Goal: Task Accomplishment & Management: Use online tool/utility

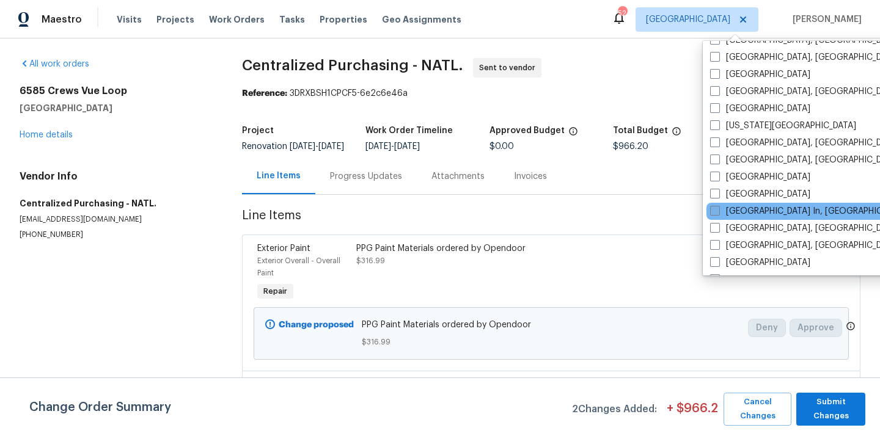
scroll to position [403, 0]
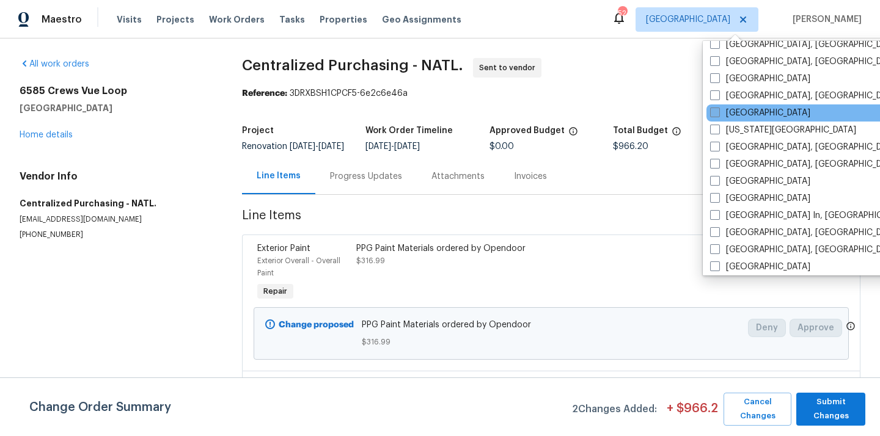
click at [732, 116] on label "[GEOGRAPHIC_DATA]" at bounding box center [760, 113] width 100 height 12
click at [718, 115] on input "[GEOGRAPHIC_DATA]" at bounding box center [714, 111] width 8 height 8
checkbox input "true"
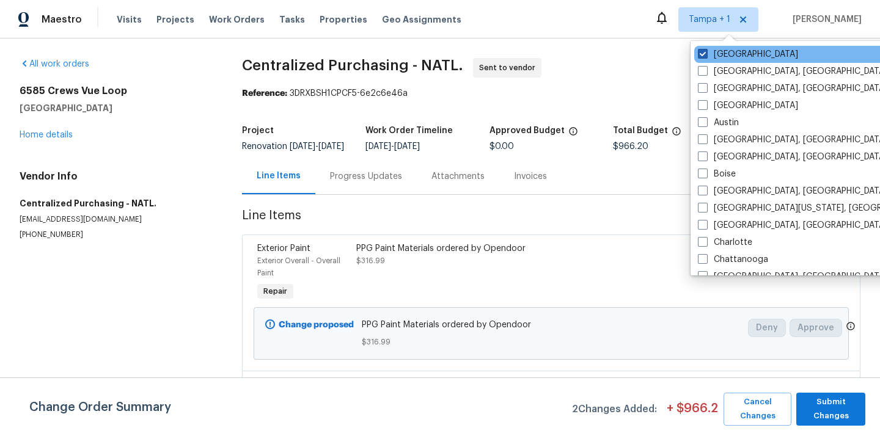
click at [725, 53] on label "[GEOGRAPHIC_DATA]" at bounding box center [748, 54] width 100 height 12
click at [706, 53] on input "[GEOGRAPHIC_DATA]" at bounding box center [702, 52] width 8 height 8
checkbox input "false"
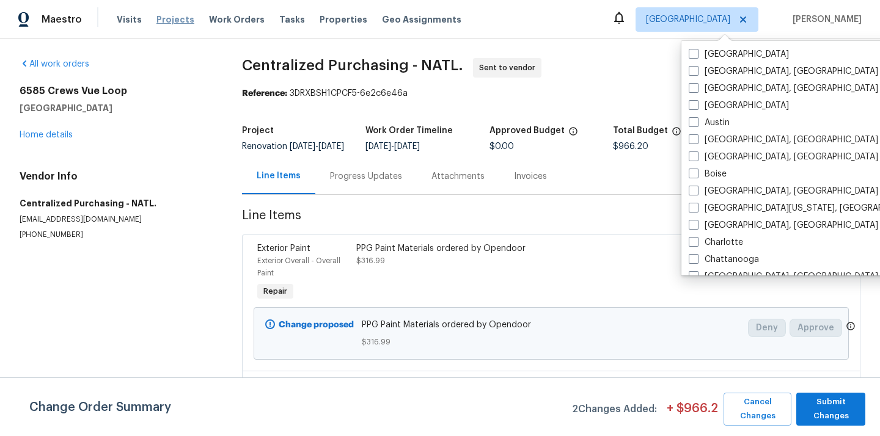
click at [176, 18] on span "Projects" at bounding box center [175, 19] width 38 height 12
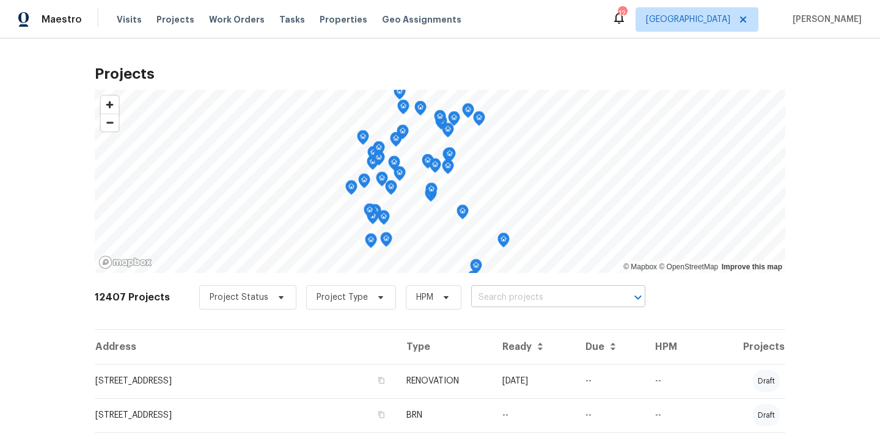
click at [502, 293] on input "text" at bounding box center [541, 297] width 140 height 19
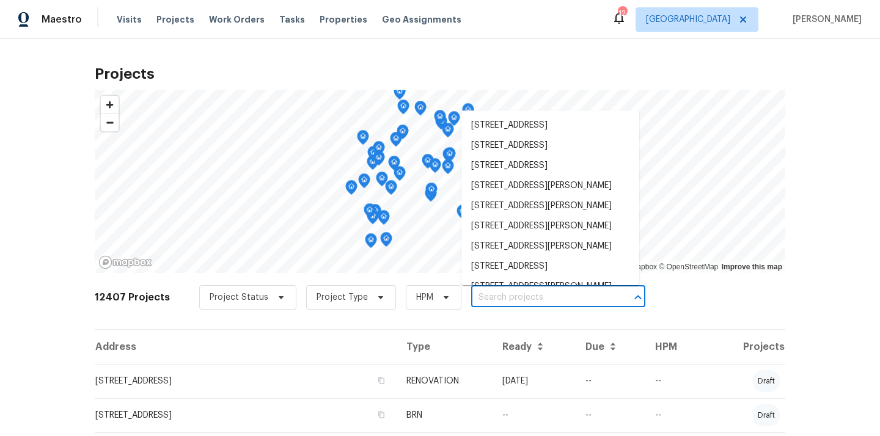
paste input "[STREET_ADDRESS]"
type input "[STREET_ADDRESS]"
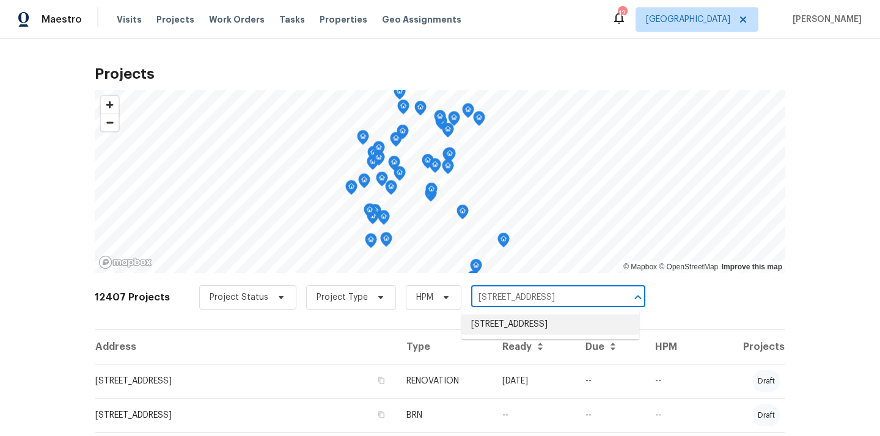
click at [501, 323] on li "[STREET_ADDRESS]" at bounding box center [550, 325] width 178 height 20
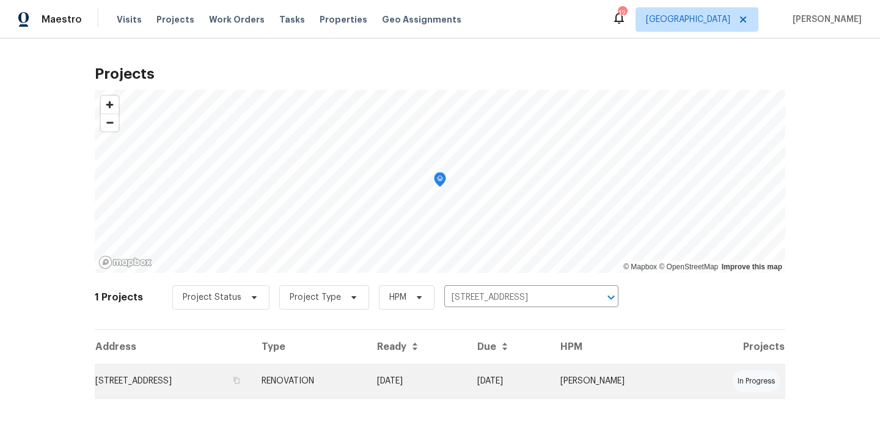
click at [367, 380] on td "RENOVATION" at bounding box center [310, 381] width 116 height 34
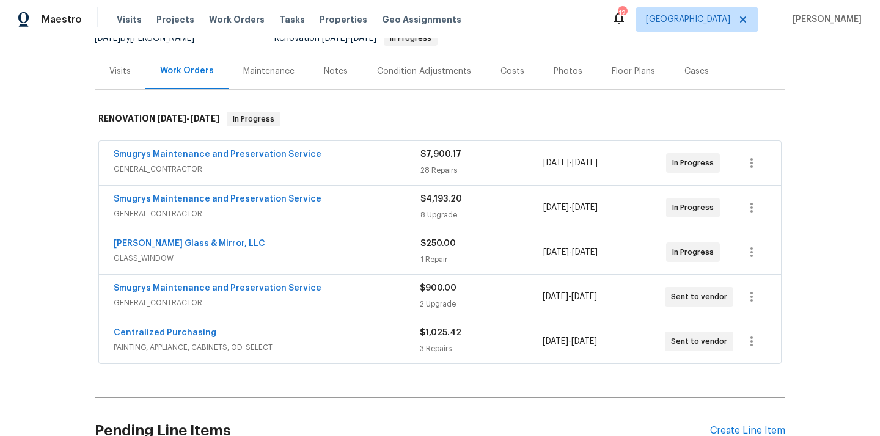
scroll to position [138, 0]
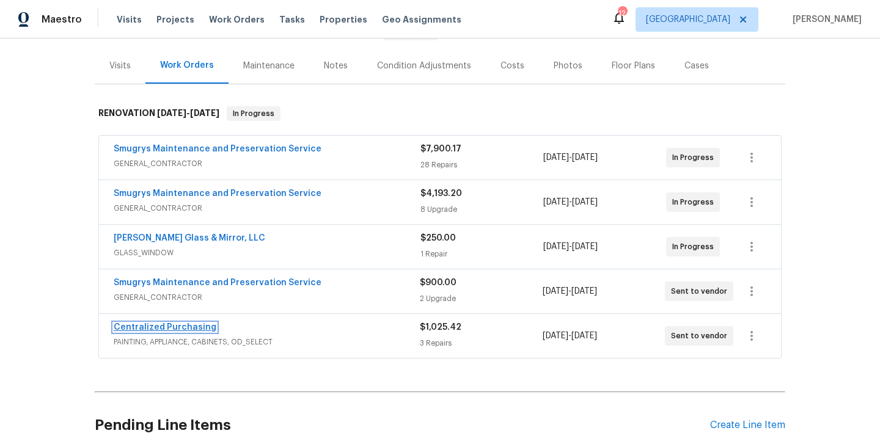
click at [190, 325] on link "Centralized Purchasing" at bounding box center [165, 327] width 103 height 9
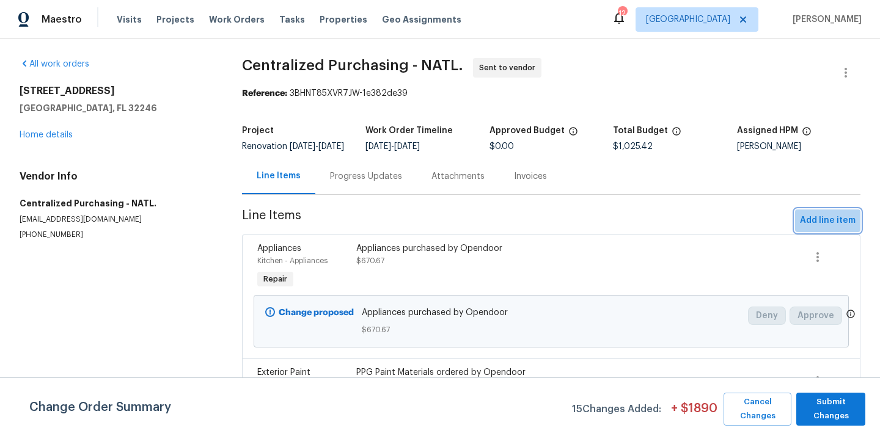
click at [825, 227] on span "Add line item" at bounding box center [828, 220] width 56 height 15
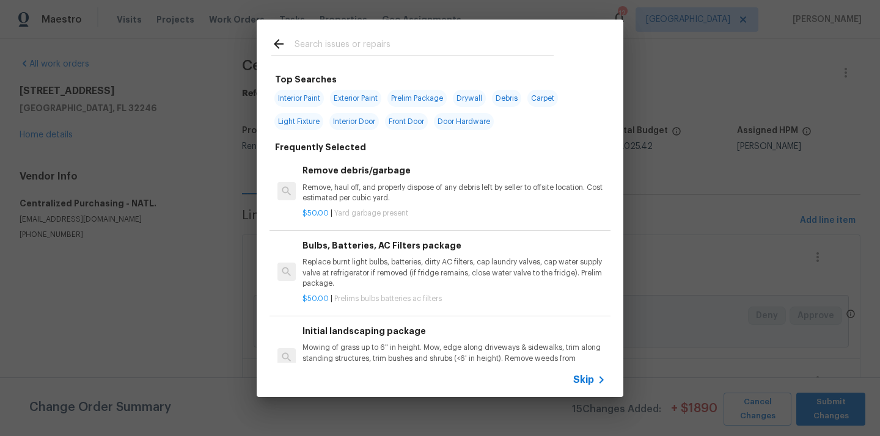
click at [380, 40] on input "text" at bounding box center [424, 46] width 259 height 18
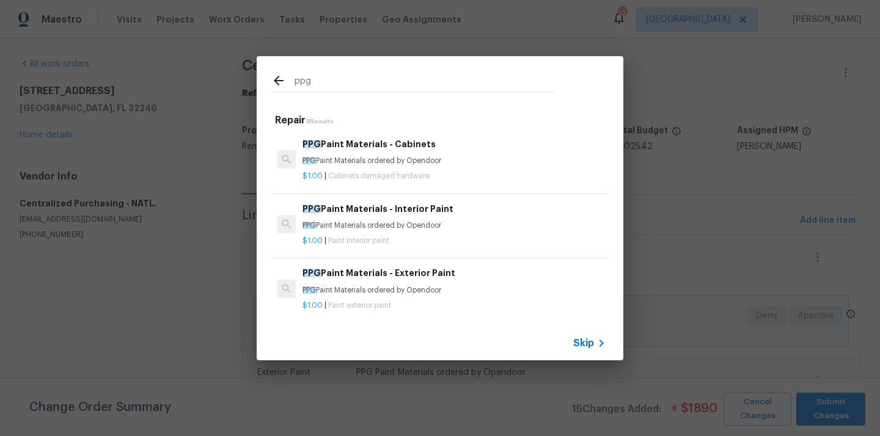
type input "ppg"
click at [353, 169] on div "$1.00 | Cabinets damaged hardware" at bounding box center [454, 173] width 303 height 15
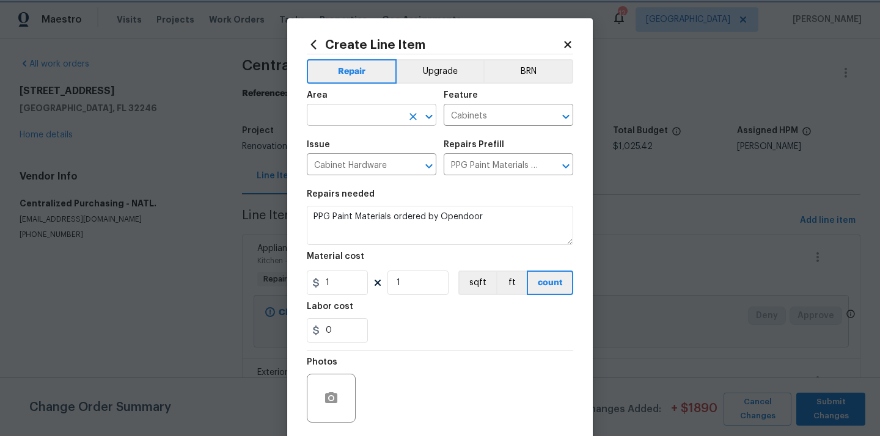
click at [408, 109] on button "Clear" at bounding box center [413, 116] width 17 height 17
click at [356, 138] on li "Kitchen" at bounding box center [372, 144] width 130 height 20
type input "Kitchen"
drag, startPoint x: 340, startPoint y: 285, endPoint x: 297, endPoint y: 285, distance: 43.4
click at [301, 285] on div "Create Line Item Repair Upgrade BRN Area Kitchen ​ Feature Cabinets ​ Issue Cab…" at bounding box center [440, 263] width 306 height 490
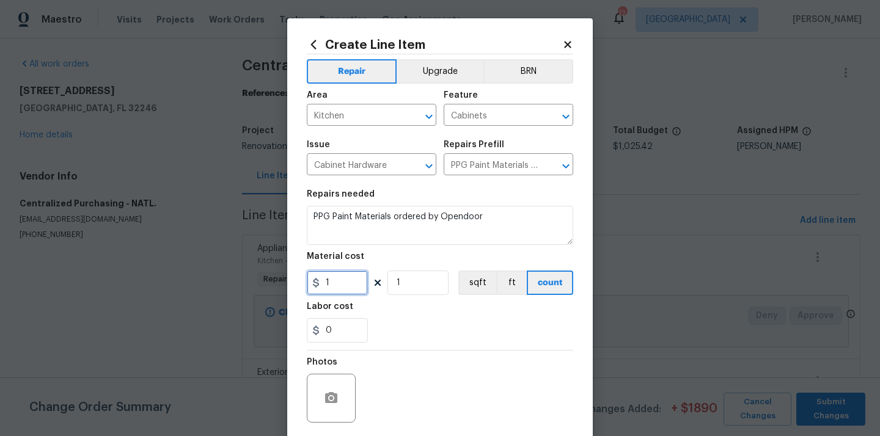
paste input "304.15"
type input "304.15"
click at [405, 314] on div "Labor cost" at bounding box center [440, 311] width 266 height 16
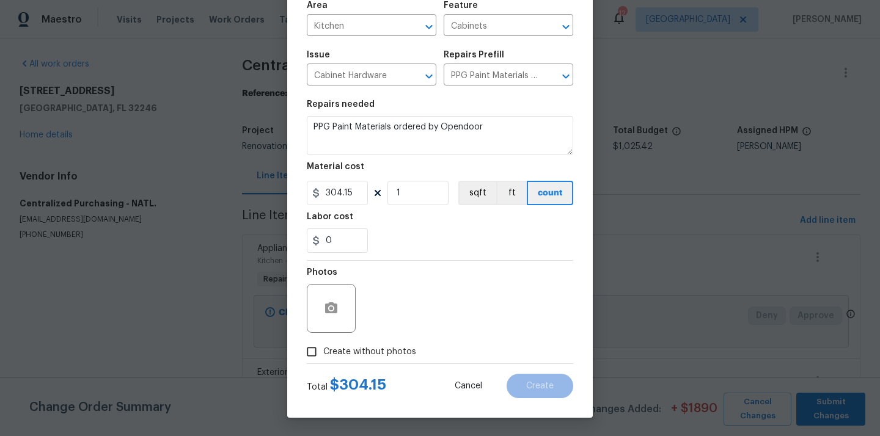
click at [383, 348] on span "Create without photos" at bounding box center [369, 352] width 93 height 13
click at [323, 348] on input "Create without photos" at bounding box center [311, 351] width 23 height 23
checkbox input "true"
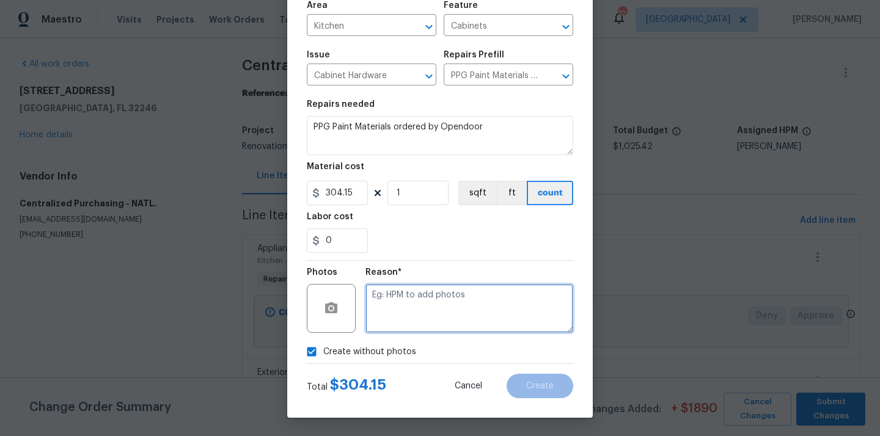
click at [394, 315] on textarea at bounding box center [469, 308] width 208 height 49
type textarea "N/A"
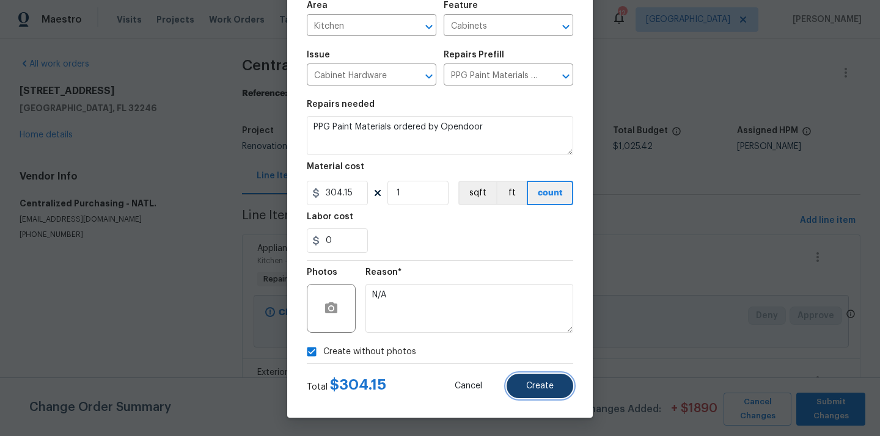
click at [537, 385] on span "Create" at bounding box center [540, 386] width 28 height 9
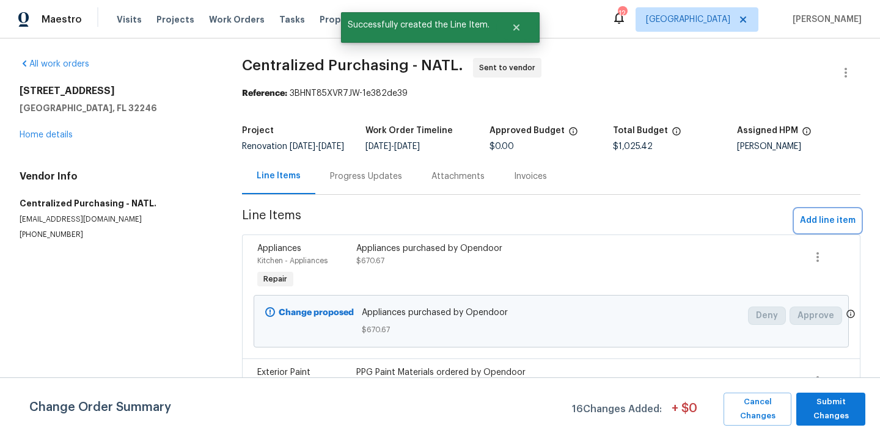
click at [826, 229] on span "Add line item" at bounding box center [828, 220] width 56 height 15
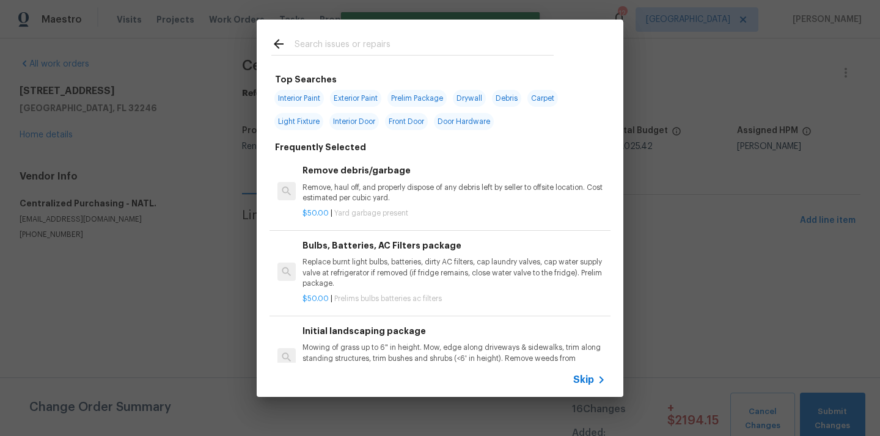
click at [444, 51] on input "text" at bounding box center [424, 46] width 259 height 18
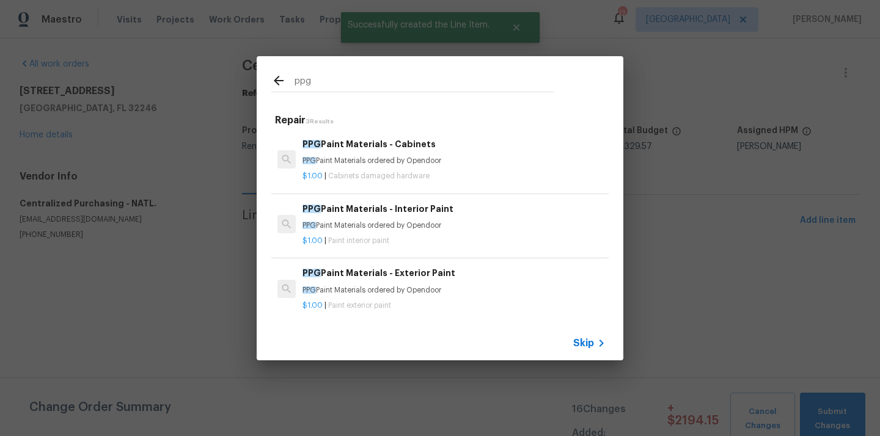
type input "ppg"
click at [361, 286] on p "PPG Paint Materials ordered by Opendoor" at bounding box center [454, 290] width 303 height 10
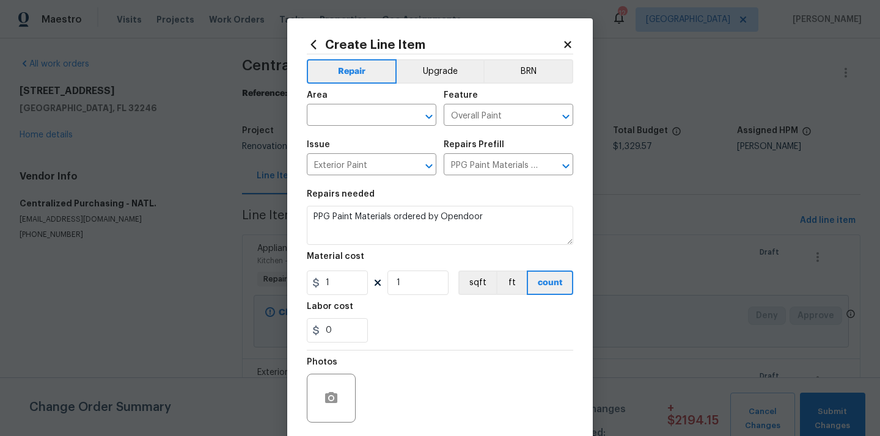
type input "0"
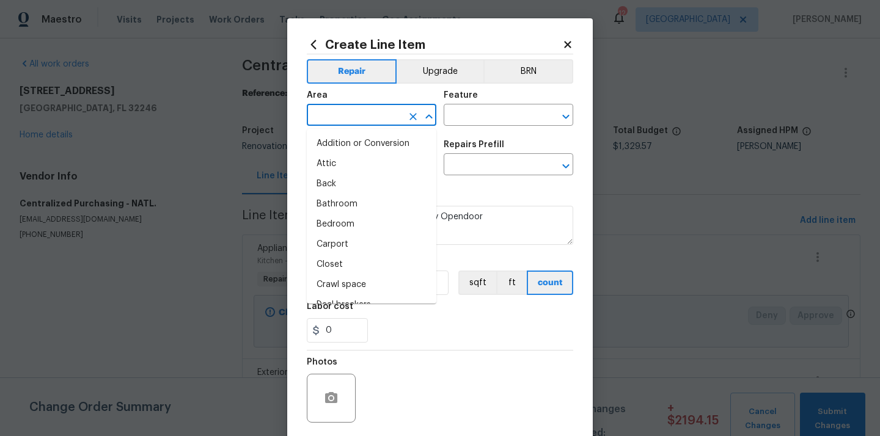
click at [336, 117] on input "text" at bounding box center [354, 116] width 95 height 19
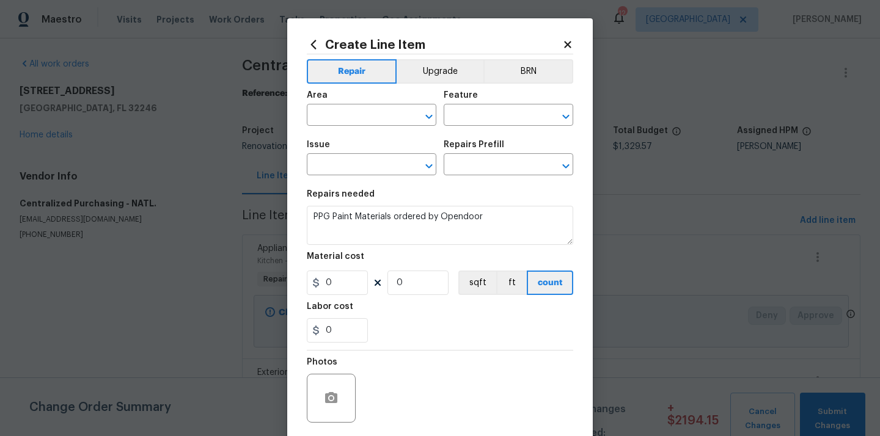
click at [315, 43] on icon at bounding box center [313, 44] width 13 height 13
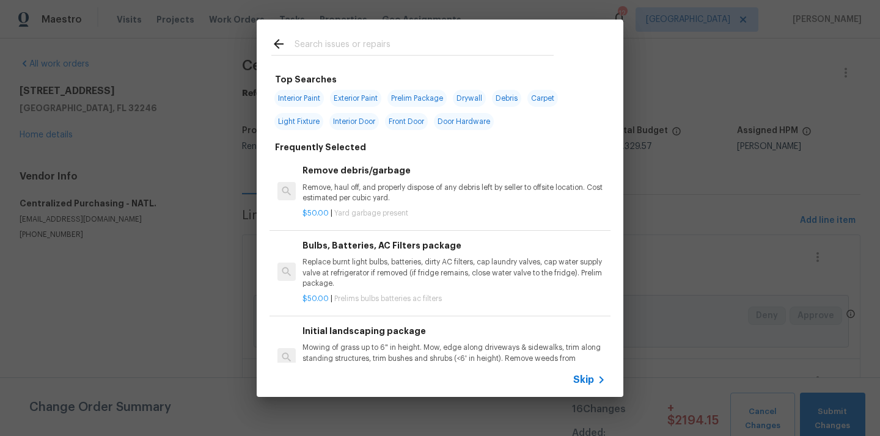
click at [376, 46] on input "text" at bounding box center [424, 46] width 259 height 18
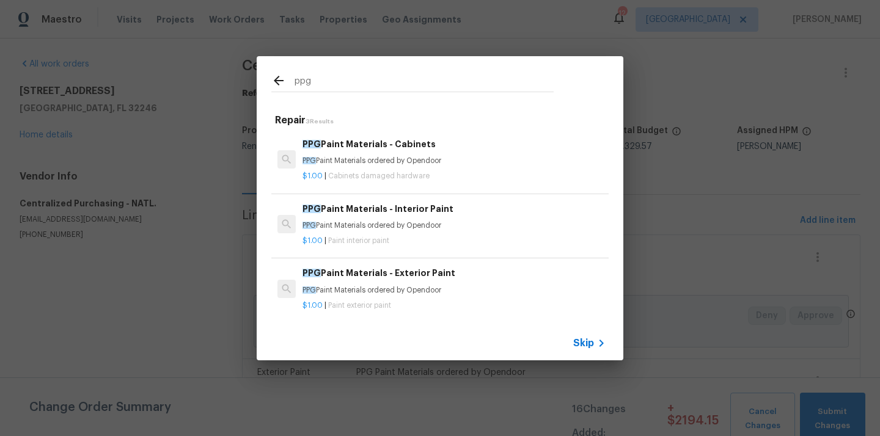
type input "ppg"
click at [409, 280] on div "PPG Paint Materials - Exterior Paint PPG Paint Materials ordered by Opendoor" at bounding box center [454, 280] width 303 height 29
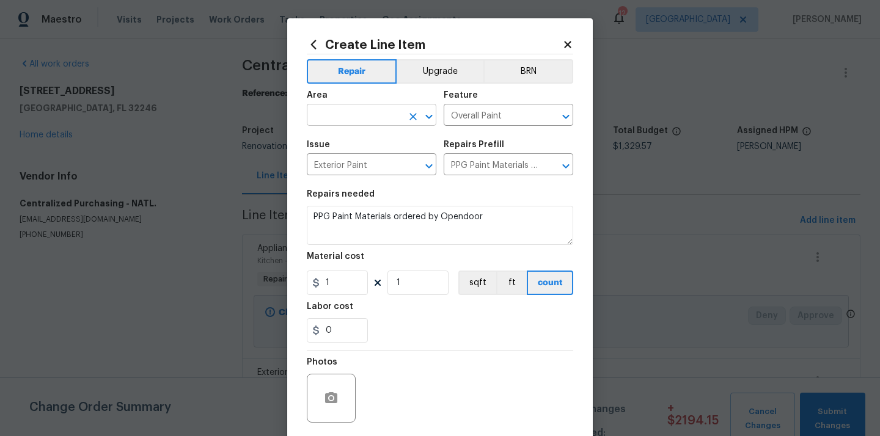
click at [367, 116] on input "text" at bounding box center [354, 116] width 95 height 19
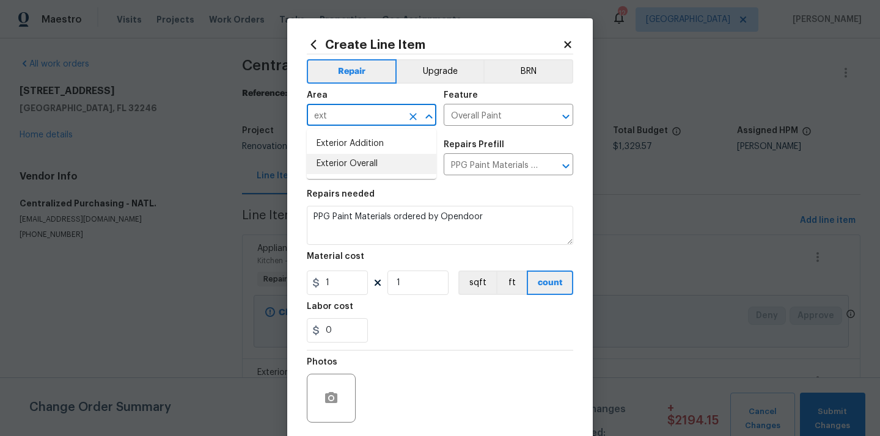
click at [348, 167] on li "Exterior Overall" at bounding box center [372, 164] width 130 height 20
type input "Exterior Overall"
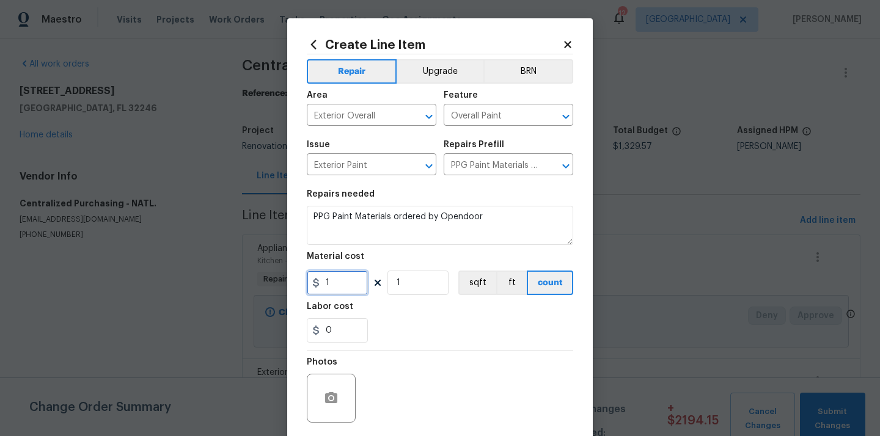
drag, startPoint x: 337, startPoint y: 282, endPoint x: 293, endPoint y: 283, distance: 44.0
click at [295, 282] on div "Create Line Item Repair Upgrade BRN Area Exterior Overall ​ Feature Overall Pai…" at bounding box center [440, 263] width 306 height 490
paste input "00.8"
type input "100.8"
click at [429, 324] on div "0" at bounding box center [440, 330] width 266 height 24
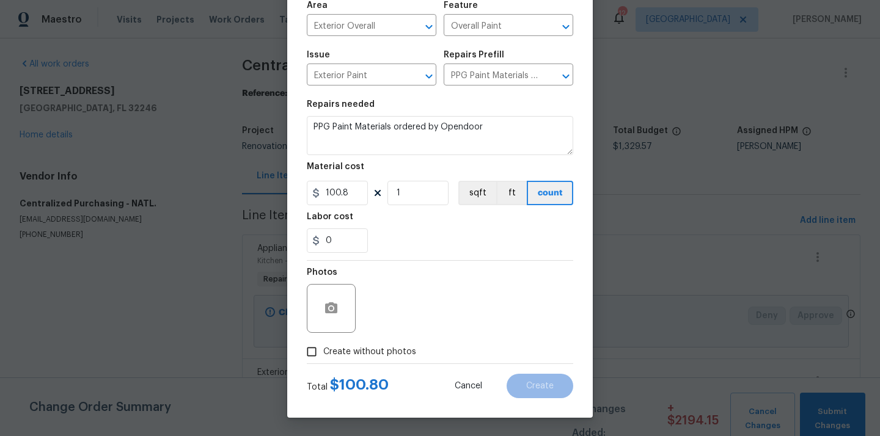
click at [390, 352] on span "Create without photos" at bounding box center [369, 352] width 93 height 13
click at [323, 352] on input "Create without photos" at bounding box center [311, 351] width 23 height 23
checkbox input "true"
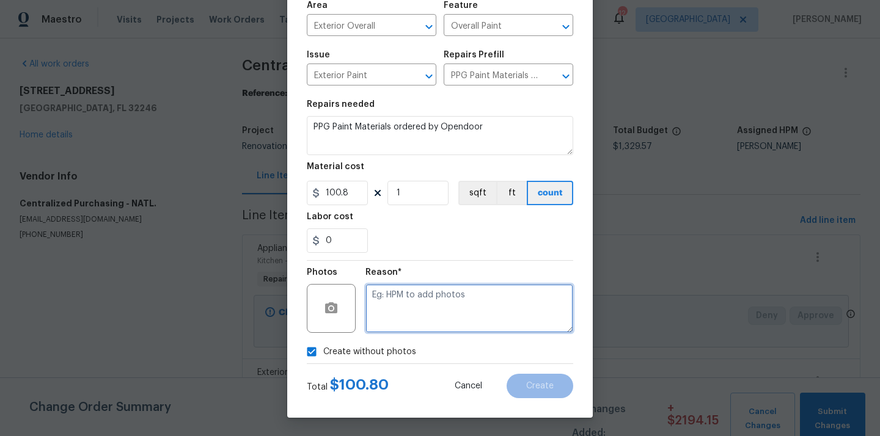
click at [404, 323] on textarea at bounding box center [469, 308] width 208 height 49
type textarea "N/A"
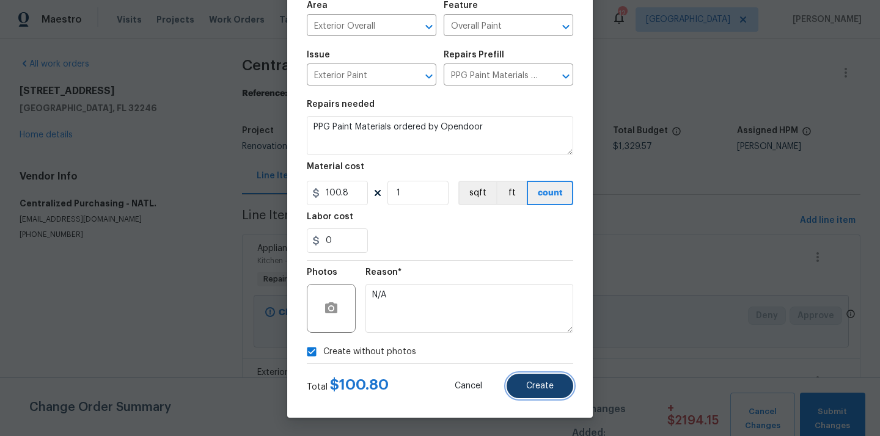
click at [540, 380] on button "Create" at bounding box center [540, 386] width 67 height 24
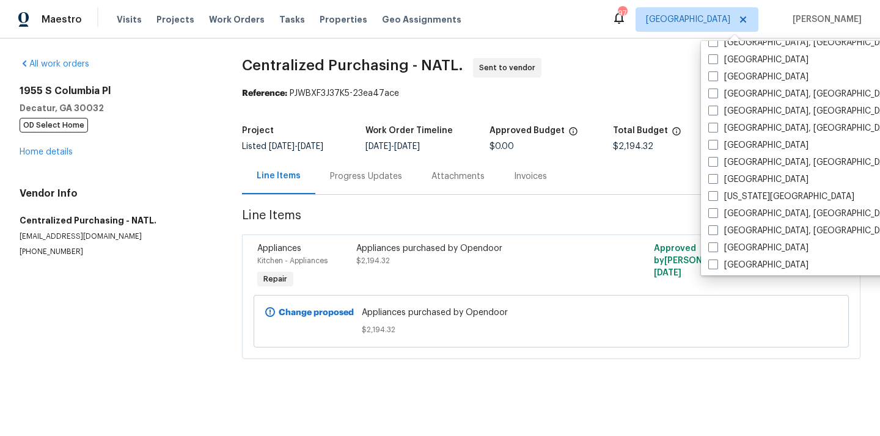
scroll to position [343, 0]
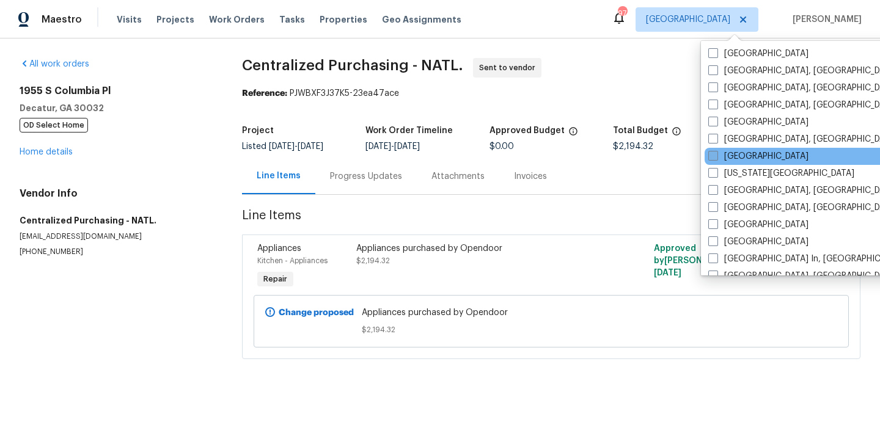
click at [732, 158] on label "[GEOGRAPHIC_DATA]" at bounding box center [758, 156] width 100 height 12
click at [716, 158] on input "[GEOGRAPHIC_DATA]" at bounding box center [712, 154] width 8 height 8
checkbox input "true"
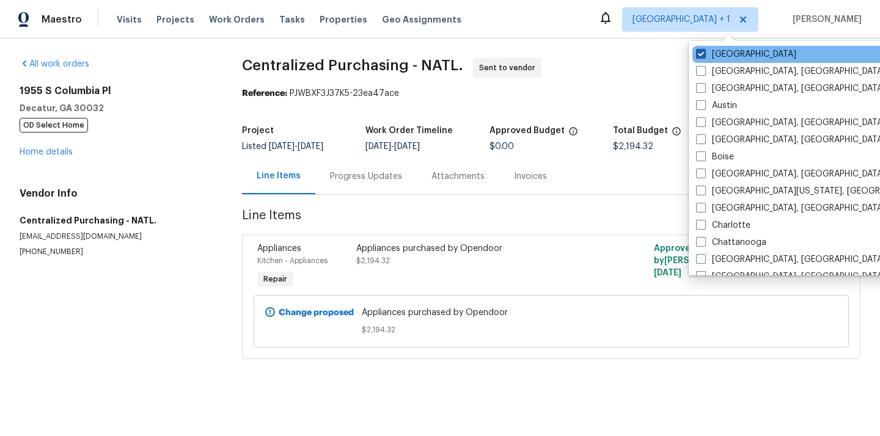
click at [723, 52] on label "[GEOGRAPHIC_DATA]" at bounding box center [746, 54] width 100 height 12
click at [704, 52] on input "[GEOGRAPHIC_DATA]" at bounding box center [700, 52] width 8 height 8
checkbox input "false"
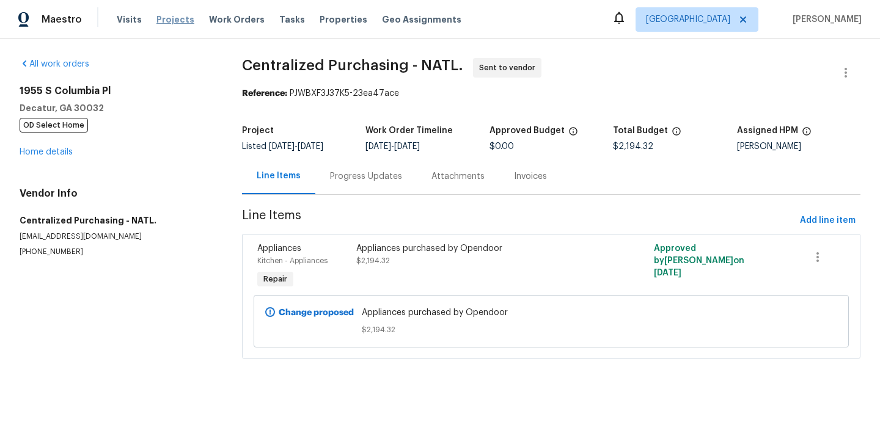
click at [156, 16] on span "Projects" at bounding box center [175, 19] width 38 height 12
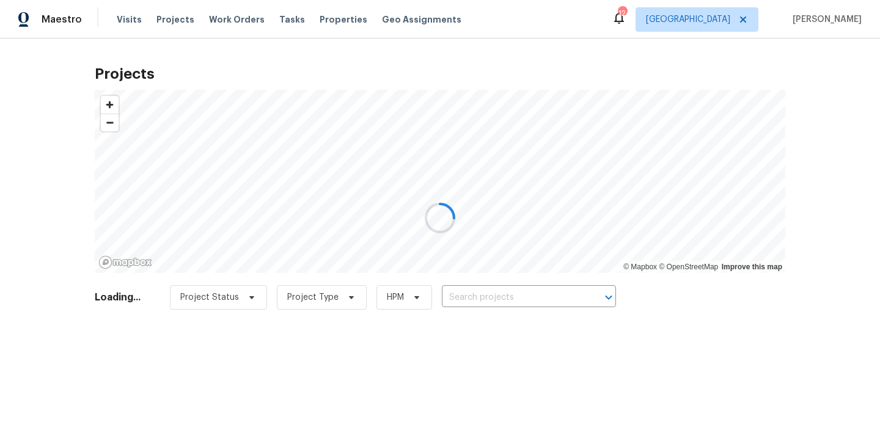
click at [505, 303] on div at bounding box center [440, 218] width 880 height 436
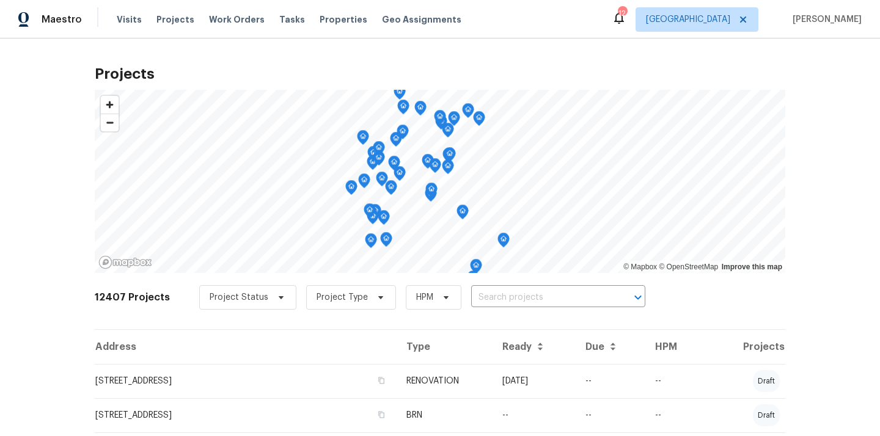
click at [505, 303] on input "text" at bounding box center [541, 297] width 140 height 19
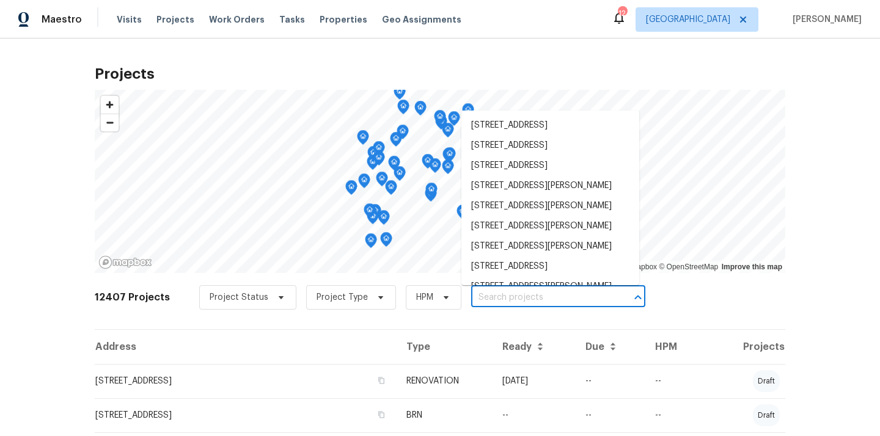
paste input "[STREET_ADDRESS]"
type input "[STREET_ADDRESS]"
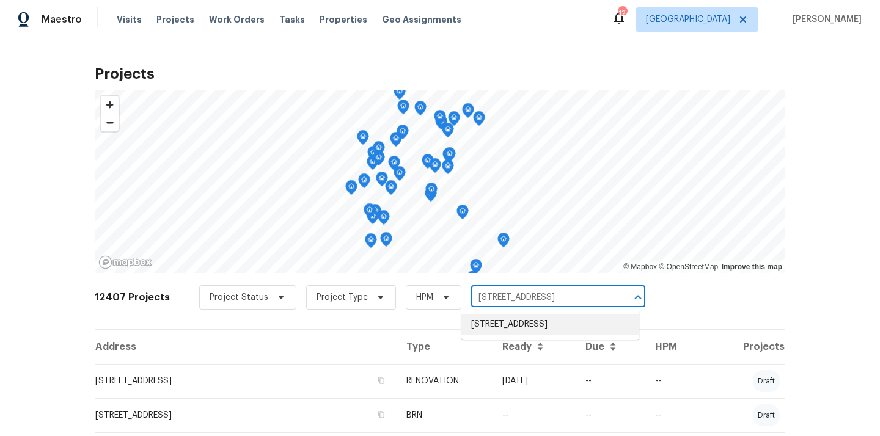
click at [507, 321] on li "[STREET_ADDRESS]" at bounding box center [550, 325] width 178 height 20
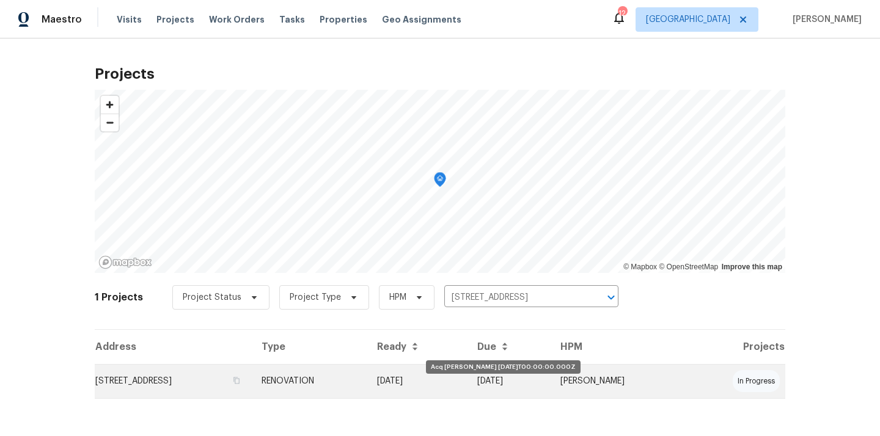
click at [449, 375] on td "[DATE]" at bounding box center [417, 381] width 100 height 34
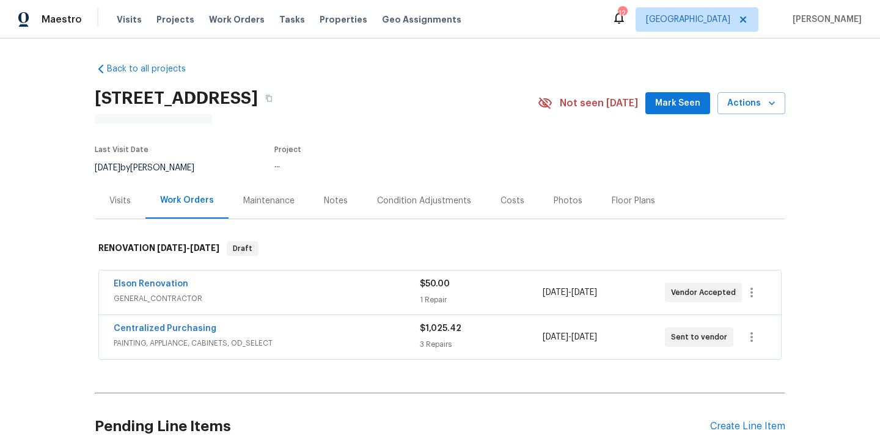
click at [258, 100] on h2 "[STREET_ADDRESS]" at bounding box center [176, 98] width 163 height 12
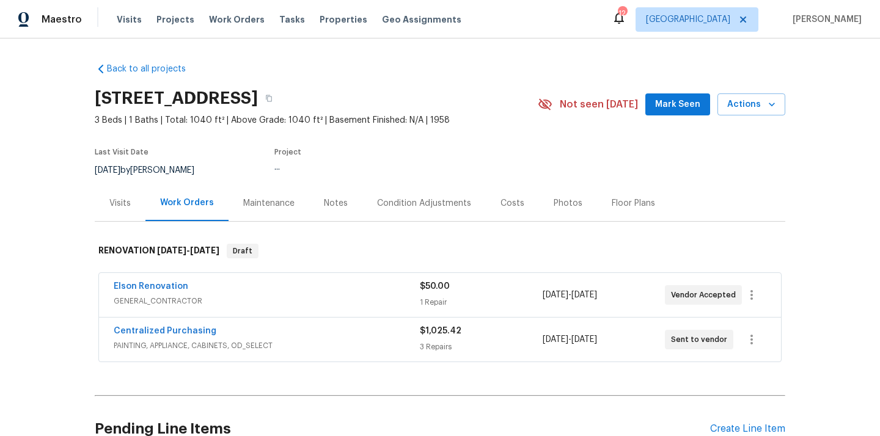
copy h2 "32246"
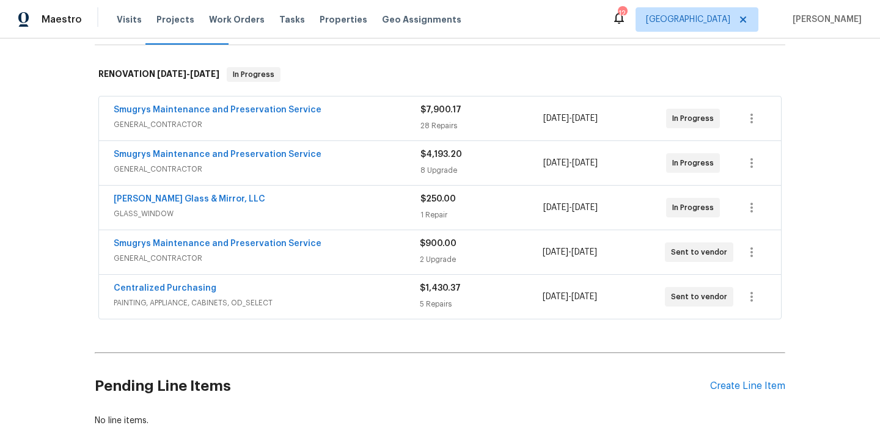
scroll to position [251, 0]
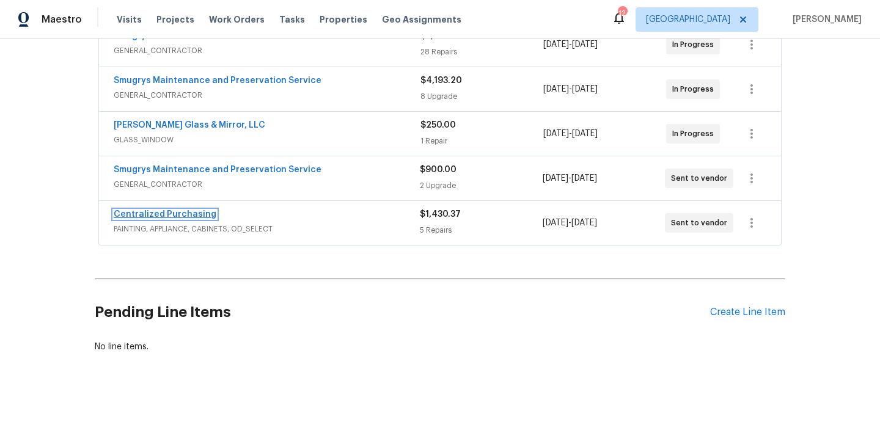
click at [199, 217] on link "Centralized Purchasing" at bounding box center [165, 214] width 103 height 9
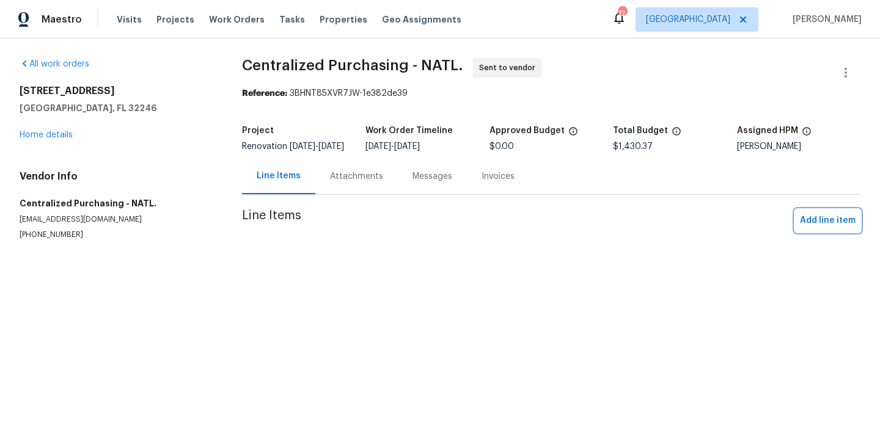
click at [818, 226] on span "Add line item" at bounding box center [828, 220] width 56 height 15
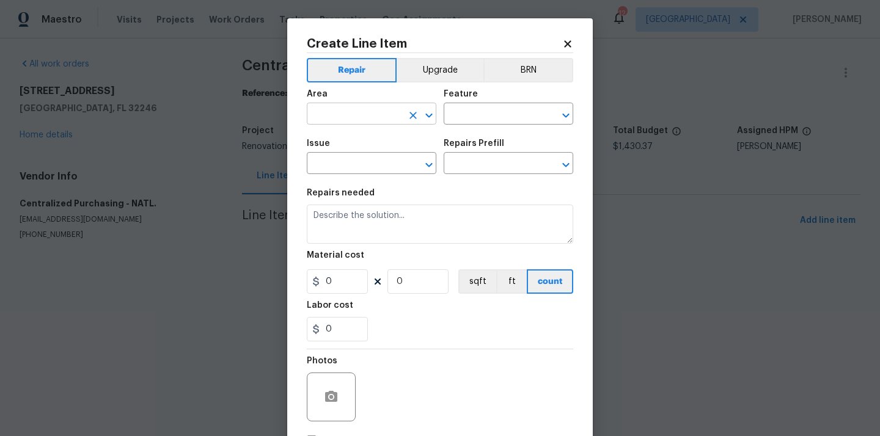
click at [393, 119] on input "text" at bounding box center [354, 115] width 95 height 19
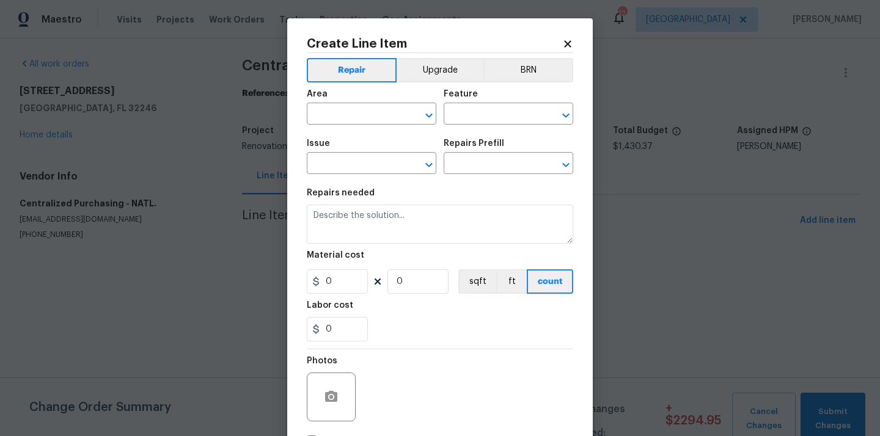
click at [570, 49] on icon at bounding box center [567, 44] width 11 height 11
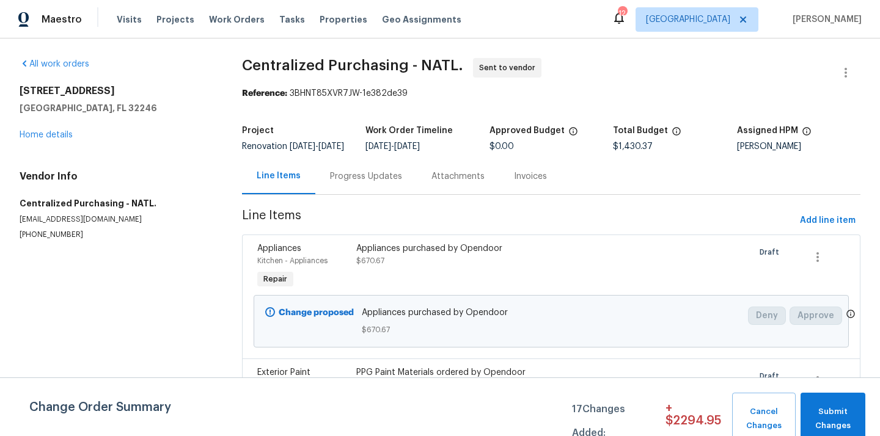
click at [807, 219] on button "Add line item" at bounding box center [827, 221] width 65 height 23
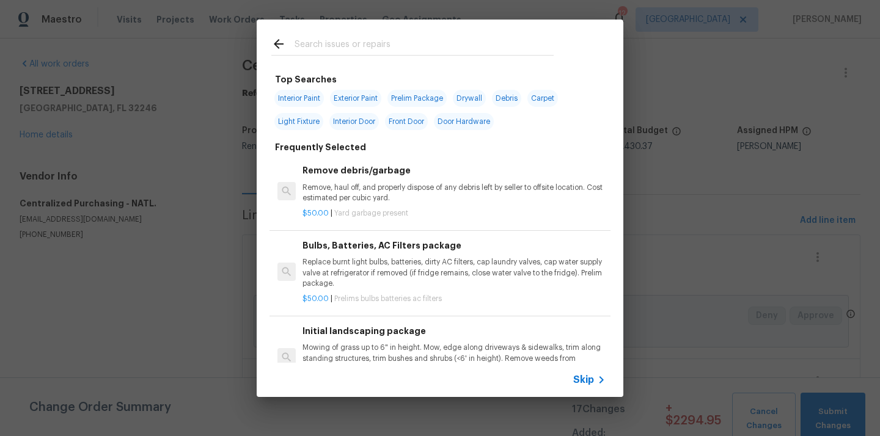
click at [310, 39] on input "text" at bounding box center [424, 46] width 259 height 18
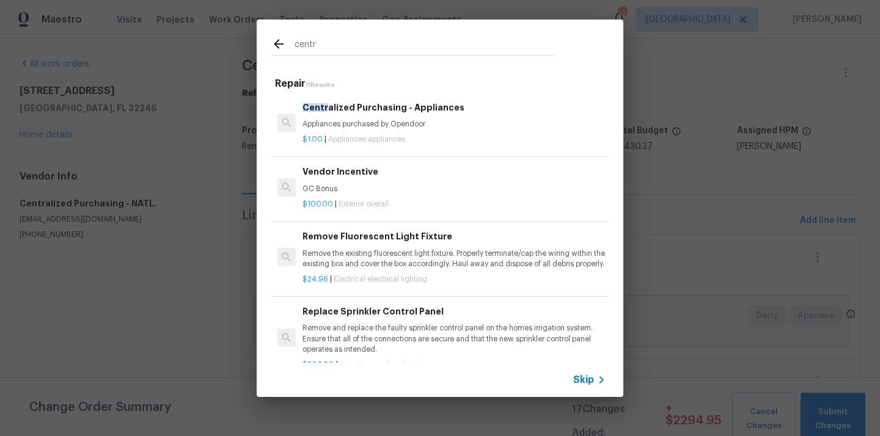
type input "centr"
click at [378, 127] on p "Appliances purchased by Opendoor" at bounding box center [454, 124] width 303 height 10
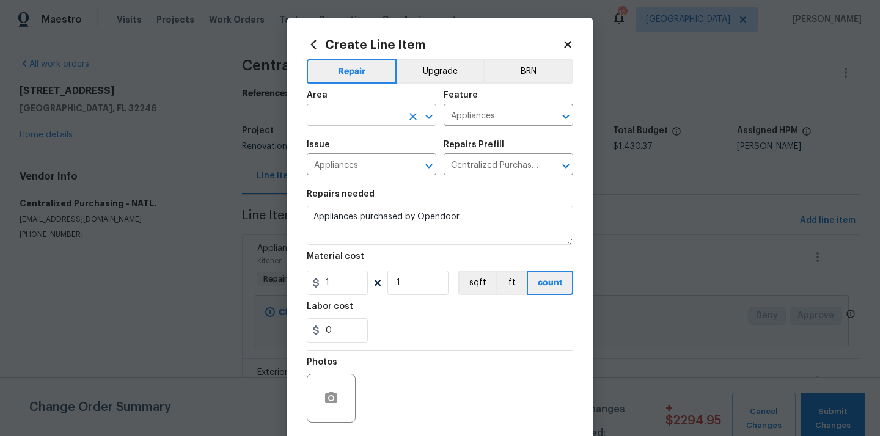
click at [350, 117] on input "text" at bounding box center [354, 116] width 95 height 19
click at [332, 147] on li "Kitchen" at bounding box center [372, 144] width 130 height 20
type input "Kitchen"
drag, startPoint x: 335, startPoint y: 289, endPoint x: 293, endPoint y: 288, distance: 42.2
click at [293, 289] on div "Create Line Item Repair Upgrade BRN Area Kitchen ​ Feature Appliances ​ Issue A…" at bounding box center [440, 263] width 306 height 490
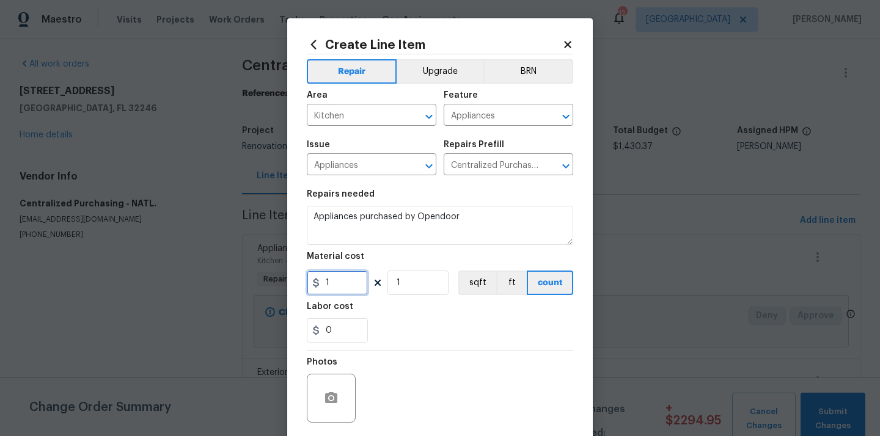
paste input "94.99"
type input "94.99"
click at [381, 314] on div "Labor cost" at bounding box center [440, 311] width 266 height 16
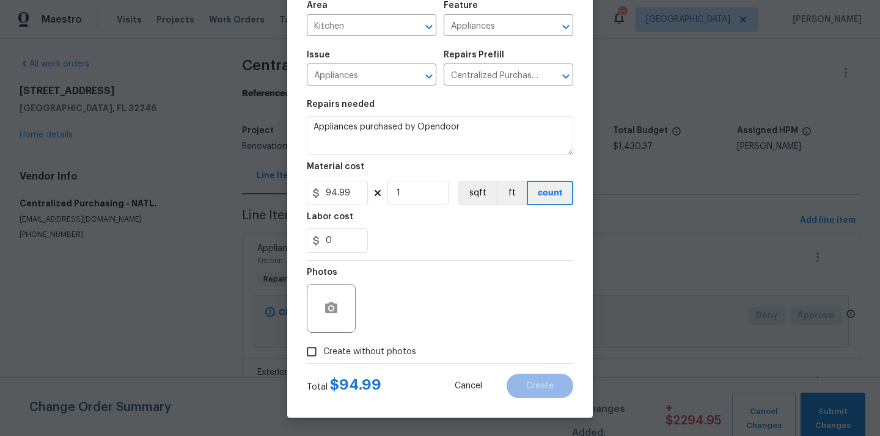
click at [370, 354] on span "Create without photos" at bounding box center [369, 352] width 93 height 13
click at [323, 354] on input "Create without photos" at bounding box center [311, 351] width 23 height 23
checkbox input "true"
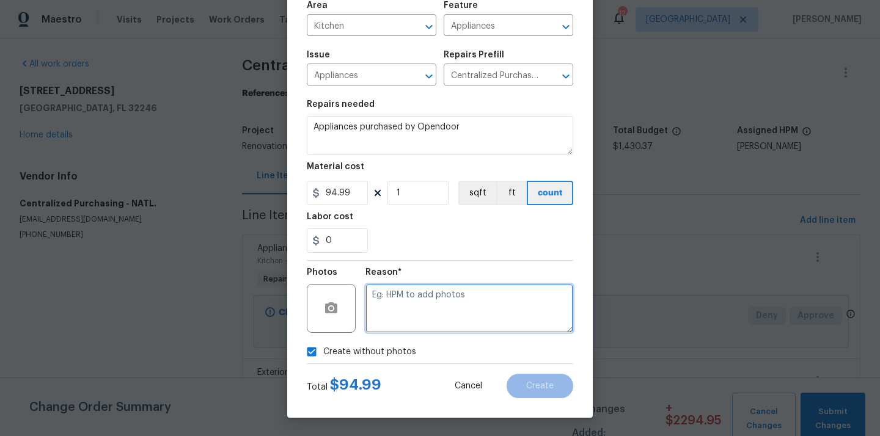
click at [395, 310] on textarea at bounding box center [469, 308] width 208 height 49
type textarea "N/A"
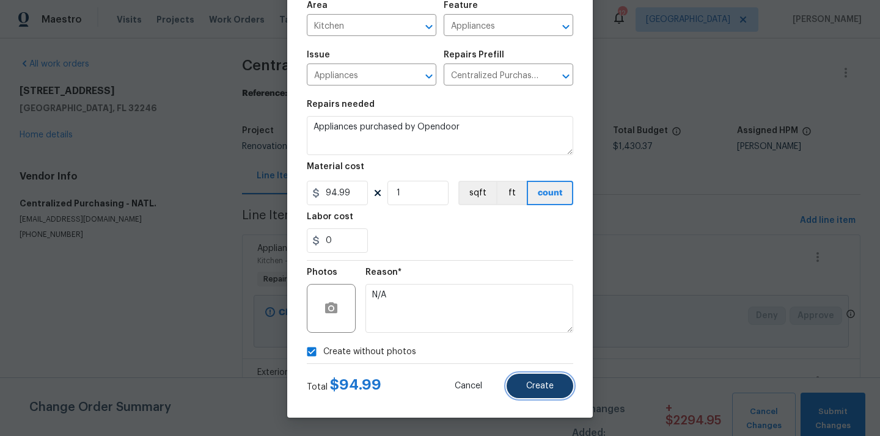
click at [534, 395] on button "Create" at bounding box center [540, 386] width 67 height 24
